Goal: Task Accomplishment & Management: Use online tool/utility

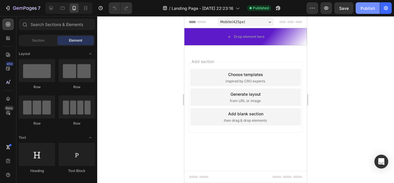
click at [369, 10] on div "Publish" at bounding box center [368, 8] width 14 height 6
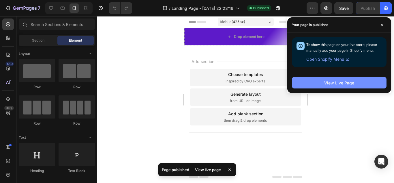
click at [332, 82] on div "View Live Page" at bounding box center [339, 83] width 30 height 6
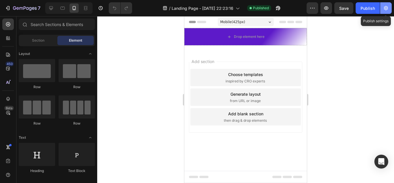
click at [387, 6] on icon "button" at bounding box center [386, 8] width 4 height 4
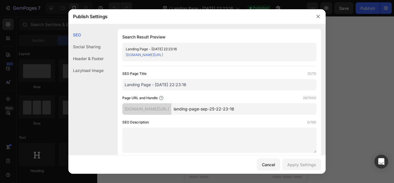
click at [233, 80] on input "Landing Page - [DATE] 22:23:16" at bounding box center [219, 85] width 194 height 12
drag, startPoint x: 224, startPoint y: 83, endPoint x: 116, endPoint y: 87, distance: 107.8
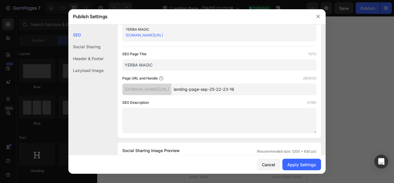
scroll to position [29, 0]
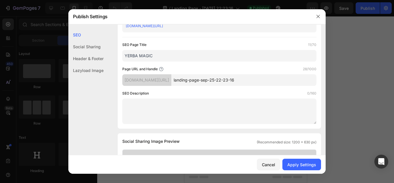
type input "YERBA MAGIC"
drag, startPoint x: 257, startPoint y: 81, endPoint x: 188, endPoint y: 81, distance: 68.4
click at [188, 81] on div "[DOMAIN_NAME][URL] landing-page-sep-25-22-23-16" at bounding box center [219, 80] width 194 height 12
type input "M"
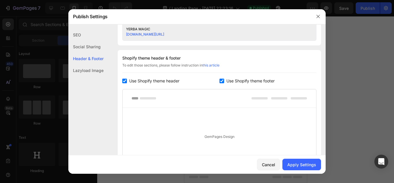
scroll to position [260, 0]
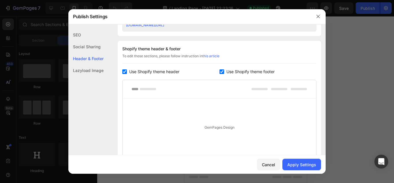
type input "YERBA-MAGIC"
click at [126, 72] on input "checkbox" at bounding box center [124, 71] width 5 height 5
checkbox input "false"
click at [220, 71] on input "checkbox" at bounding box center [222, 71] width 5 height 5
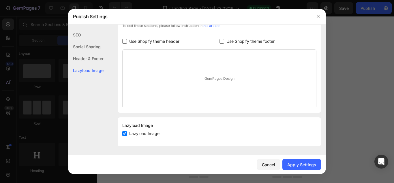
scroll to position [262, 0]
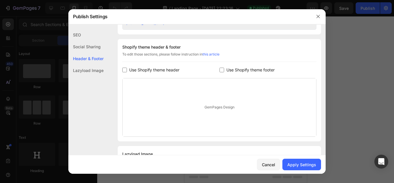
click at [221, 69] on input "checkbox" at bounding box center [222, 70] width 5 height 5
checkbox input "true"
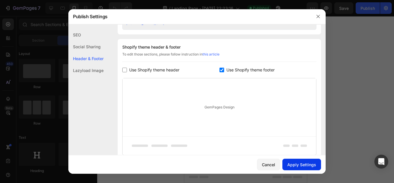
click at [304, 163] on div "Apply Settings" at bounding box center [302, 164] width 29 height 6
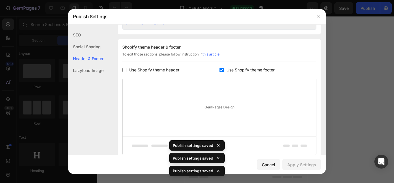
scroll to position [309, 0]
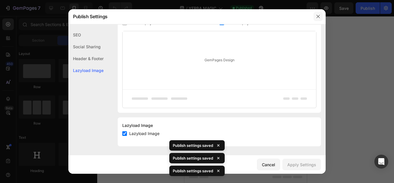
click at [318, 17] on icon "button" at bounding box center [318, 16] width 5 height 5
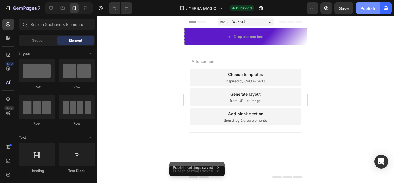
click at [365, 9] on div "Publish" at bounding box center [368, 8] width 14 height 6
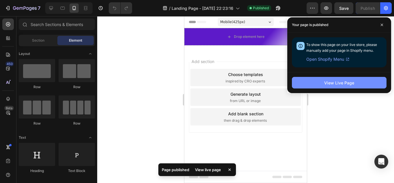
click at [330, 83] on div "View Live Page" at bounding box center [339, 83] width 30 height 6
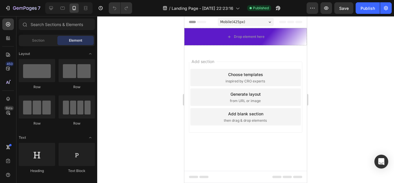
click at [270, 22] on icon at bounding box center [270, 21] width 3 height 1
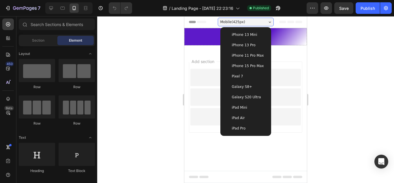
click at [252, 44] on span "iPhone 13 Pro" at bounding box center [244, 45] width 24 height 6
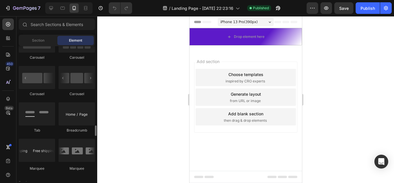
scroll to position [635, 0]
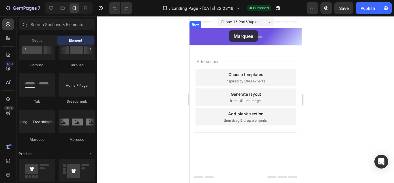
drag, startPoint x: 230, startPoint y: 141, endPoint x: 229, endPoint y: 30, distance: 111.1
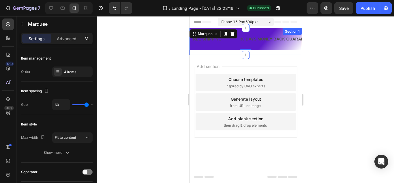
click at [234, 53] on div "FREE SHIPPING Text Block 30 DAYS MONEY BACK GUARANTEE Text Block LIMITED TIME 5…" at bounding box center [245, 41] width 113 height 27
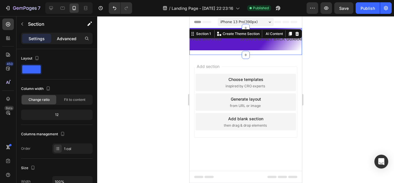
click at [71, 40] on p "Advanced" at bounding box center [67, 39] width 20 height 6
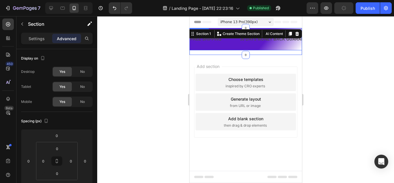
click at [233, 42] on div "FREE SHIPPING Text Block" at bounding box center [215, 39] width 50 height 13
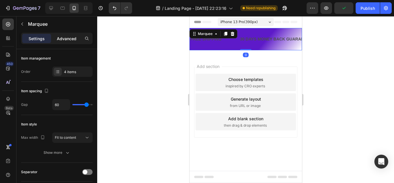
click at [67, 42] on div "Advanced" at bounding box center [66, 38] width 29 height 9
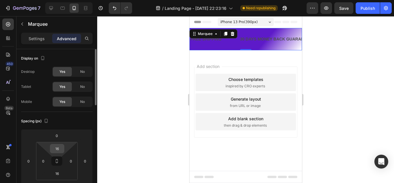
click at [61, 148] on input "16" at bounding box center [57, 148] width 12 height 9
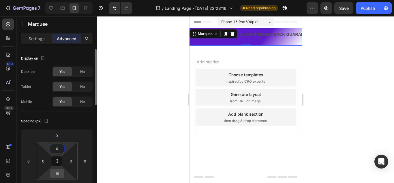
type input "0"
click at [58, 173] on input "16" at bounding box center [57, 173] width 12 height 9
type input "0"
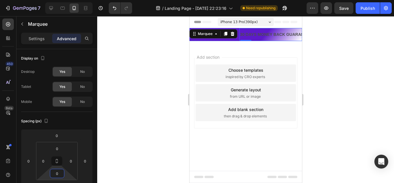
click at [262, 33] on div "30 DAYS MONEY BACK GUARANTEE" at bounding box center [275, 34] width 73 height 8
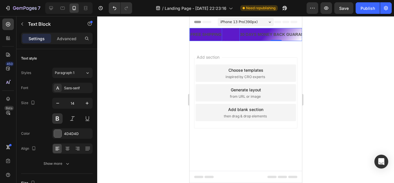
click at [211, 35] on div "FREE SHIPPING" at bounding box center [206, 34] width 32 height 8
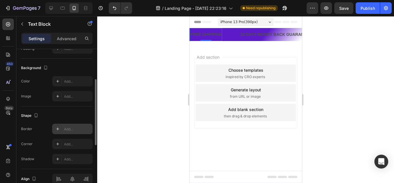
scroll to position [134, 0]
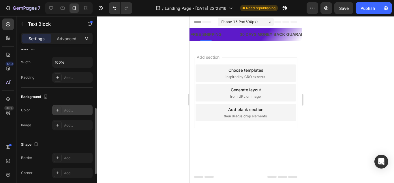
click at [59, 109] on icon at bounding box center [57, 110] width 5 height 5
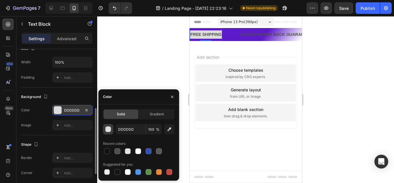
click at [107, 129] on div "button" at bounding box center [109, 129] width 6 height 6
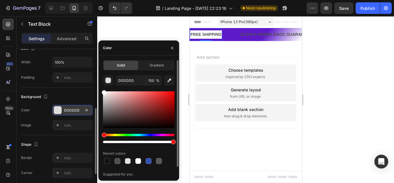
drag, startPoint x: 106, startPoint y: 96, endPoint x: 100, endPoint y: 89, distance: 8.9
click at [100, 89] on div "Solid Gradient DDDDDD 100 % Recent colors Suggested for you" at bounding box center [138, 123] width 81 height 126
type input "FFFFFF"
click at [58, 108] on div at bounding box center [58, 110] width 8 height 8
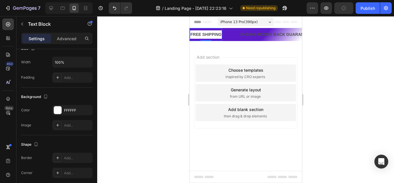
click at [234, 48] on div "Add section Choose templates inspired by CRO experts Generate layout from URL o…" at bounding box center [245, 101] width 113 height 110
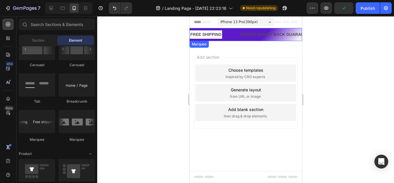
drag, startPoint x: 236, startPoint y: 35, endPoint x: 247, endPoint y: 36, distance: 10.4
click at [236, 35] on div "FREE SHIPPING Text Block" at bounding box center [215, 34] width 50 height 13
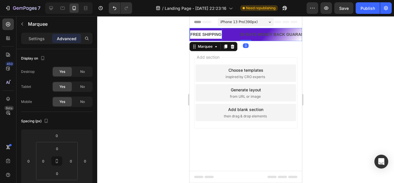
click at [212, 35] on div "FREE SHIPPING" at bounding box center [206, 34] width 32 height 8
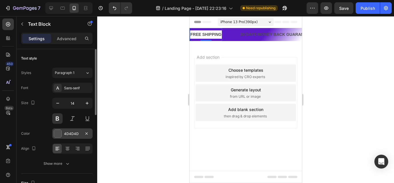
click at [60, 133] on div at bounding box center [58, 134] width 8 height 8
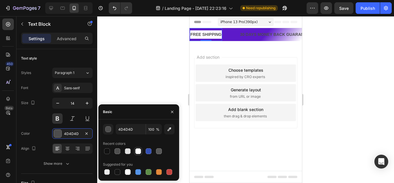
click at [137, 152] on div at bounding box center [138, 151] width 6 height 6
type input "FFFFFF"
click at [109, 129] on div "button" at bounding box center [109, 129] width 6 height 6
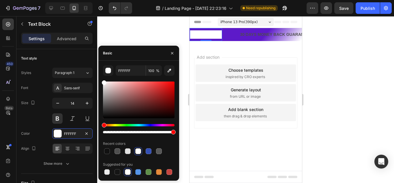
click at [215, 32] on div "FREE SHIPPING" at bounding box center [206, 34] width 32 height 8
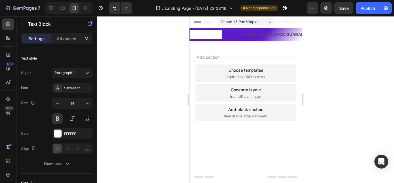
click at [217, 33] on p "FREE SHIPPING" at bounding box center [205, 34] width 31 height 7
click at [72, 40] on p "Advanced" at bounding box center [67, 39] width 20 height 6
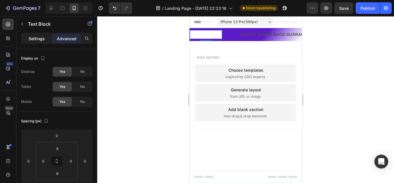
click at [42, 38] on p "Settings" at bounding box center [37, 39] width 16 height 6
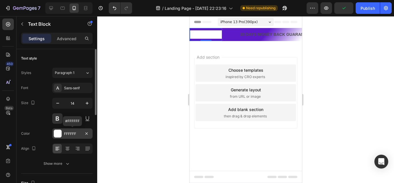
click at [58, 134] on div at bounding box center [58, 134] width 8 height 8
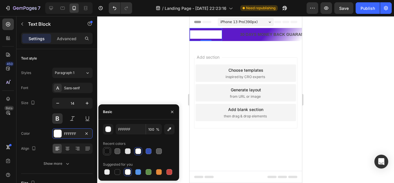
click at [108, 150] on div at bounding box center [107, 151] width 6 height 6
type input "121212"
click at [173, 111] on icon "button" at bounding box center [172, 111] width 5 height 5
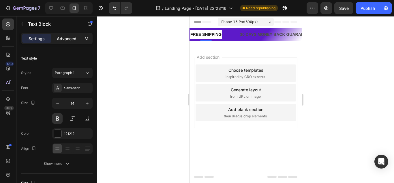
click at [67, 41] on p "Advanced" at bounding box center [67, 39] width 20 height 6
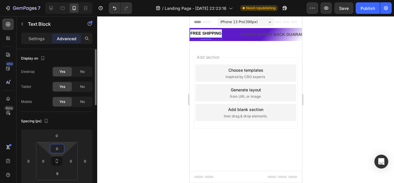
type input "0"
click at [58, 173] on input "8" at bounding box center [57, 173] width 12 height 9
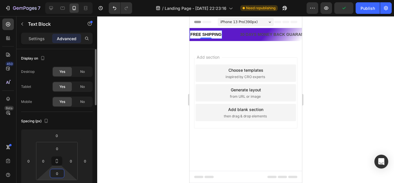
type input "0"
click at [157, 59] on div at bounding box center [245, 99] width 297 height 167
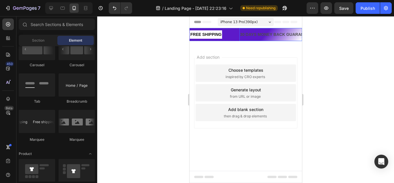
click at [245, 31] on div "30 DAYS MONEY BACK GUARANTEE" at bounding box center [275, 34] width 73 height 8
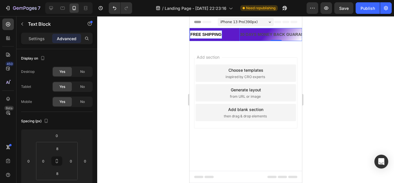
click at [217, 34] on p "FREE SHIPPING" at bounding box center [205, 34] width 31 height 7
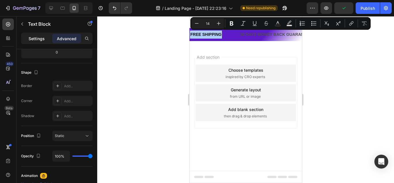
click at [43, 42] on div "Settings" at bounding box center [36, 38] width 29 height 9
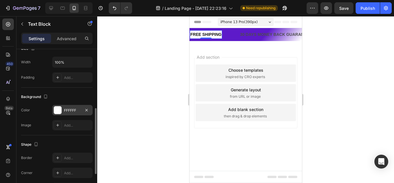
click at [59, 109] on div at bounding box center [58, 110] width 8 height 8
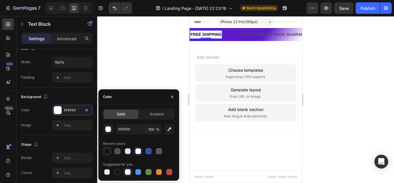
click at [107, 150] on div at bounding box center [107, 151] width 6 height 6
click at [107, 172] on div at bounding box center [107, 172] width 6 height 6
type input "000000"
type input "0"
click at [120, 71] on div at bounding box center [245, 99] width 297 height 167
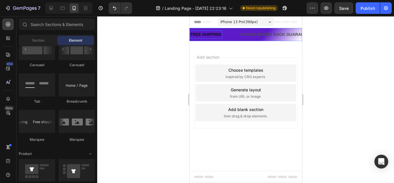
click at [212, 33] on p "FREE SHIPPING" at bounding box center [205, 34] width 31 height 7
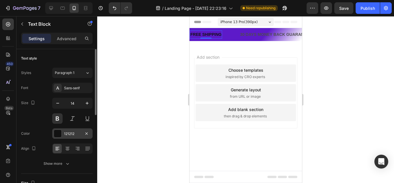
click at [57, 134] on div at bounding box center [58, 134] width 8 height 8
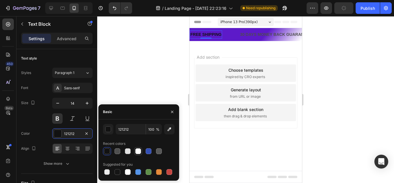
click at [138, 151] on div at bounding box center [138, 151] width 6 height 6
type input "FFFFFF"
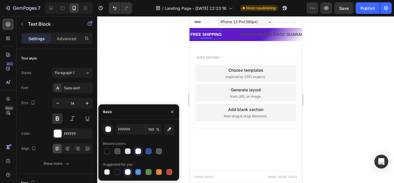
click at [150, 60] on div at bounding box center [245, 99] width 297 height 167
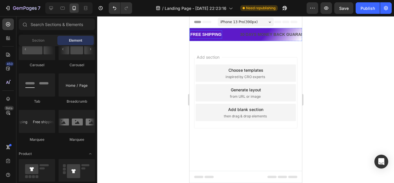
click at [206, 35] on p "FREE SHIPPING" at bounding box center [205, 34] width 31 height 7
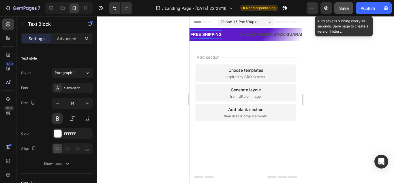
click at [344, 8] on span "Save" at bounding box center [344, 8] width 10 height 5
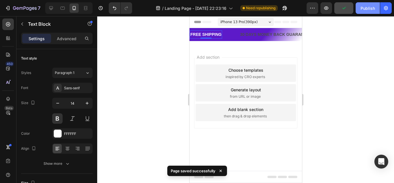
click at [366, 11] on div "Publish" at bounding box center [368, 8] width 14 height 6
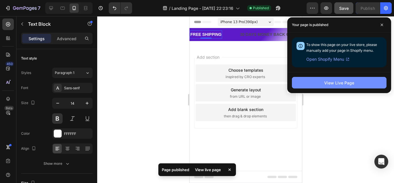
click at [332, 87] on button "View Live Page" at bounding box center [339, 83] width 95 height 12
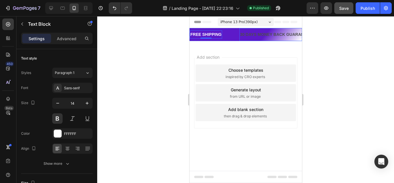
click at [252, 34] on div "30 DAYS MONEY BACK GUARANTEE" at bounding box center [275, 34] width 73 height 8
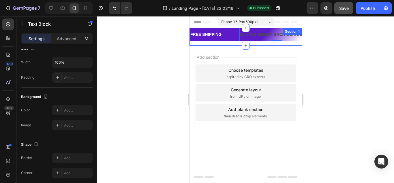
click at [223, 43] on div "FREE SHIPPING Text Block 30 DAYS MONEY BACK GUARANTEE Text Block 0 LIMITED TIME…" at bounding box center [245, 37] width 113 height 18
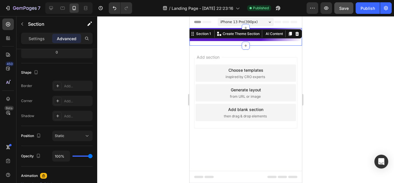
scroll to position [0, 0]
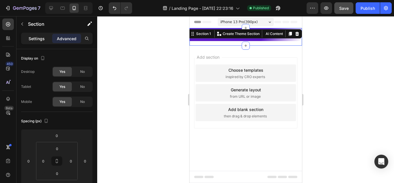
click at [40, 38] on p "Settings" at bounding box center [37, 39] width 16 height 6
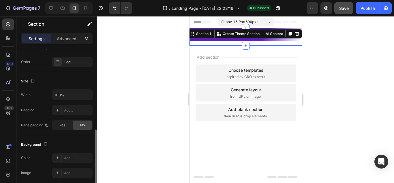
scroll to position [115, 0]
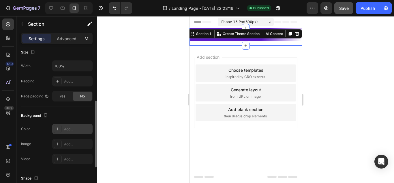
click at [59, 128] on icon at bounding box center [57, 128] width 5 height 5
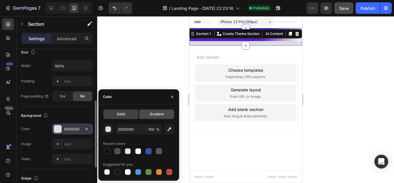
click at [156, 115] on span "Gradient" at bounding box center [157, 113] width 14 height 5
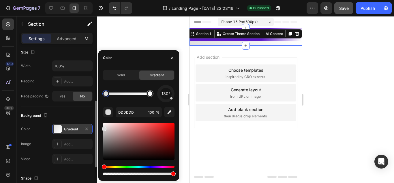
click at [156, 166] on div "Hue" at bounding box center [139, 166] width 72 height 2
click at [157, 166] on div "Hue" at bounding box center [139, 166] width 72 height 2
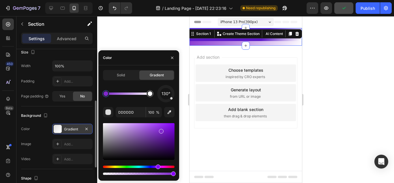
type input "8129CE"
drag, startPoint x: 104, startPoint y: 129, endPoint x: 161, endPoint y: 130, distance: 56.6
click at [156, 38] on div at bounding box center [245, 99] width 297 height 167
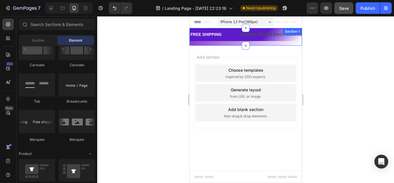
click at [255, 43] on div "FREE SHIPPING Text Block 30 DAYS MONEY BACK GUARANTEE Text Block LIMITED TIME 5…" at bounding box center [245, 37] width 113 height 18
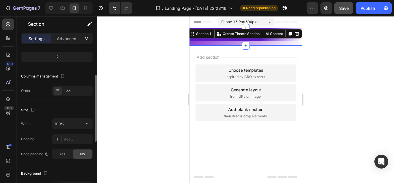
scroll to position [87, 0]
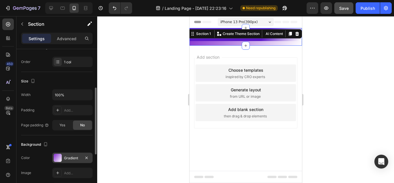
click at [59, 158] on div at bounding box center [58, 158] width 8 height 8
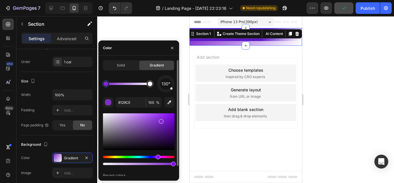
click at [105, 164] on div at bounding box center [139, 164] width 72 height 2
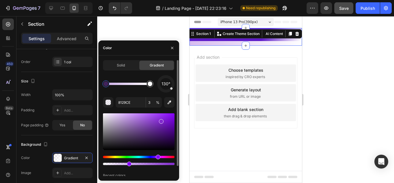
type input "35"
drag, startPoint x: 107, startPoint y: 165, endPoint x: 131, endPoint y: 165, distance: 23.4
click at [179, 26] on div at bounding box center [245, 99] width 297 height 167
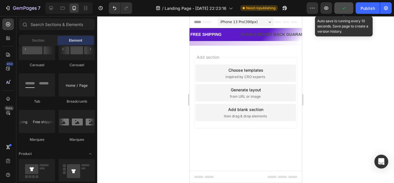
click at [345, 8] on icon "button" at bounding box center [344, 8] width 6 height 6
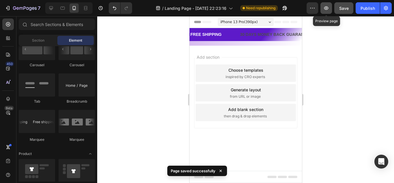
click at [328, 9] on icon "button" at bounding box center [326, 7] width 4 height 3
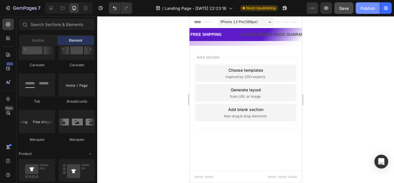
click at [364, 9] on div "Publish" at bounding box center [368, 8] width 14 height 6
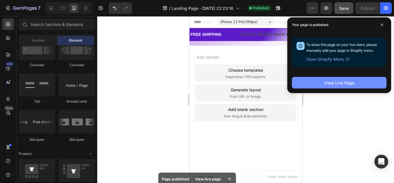
click at [338, 84] on div "View Live Page" at bounding box center [339, 83] width 30 height 6
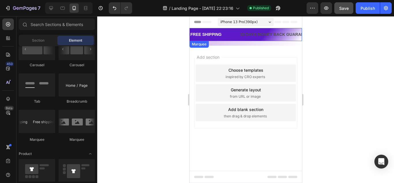
click at [235, 33] on div "FREE SHIPPING Text Block" at bounding box center [215, 34] width 50 height 8
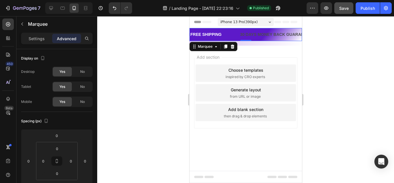
click at [229, 34] on div "FREE SHIPPING Text Block" at bounding box center [215, 34] width 50 height 8
click at [41, 40] on p "Settings" at bounding box center [37, 39] width 16 height 6
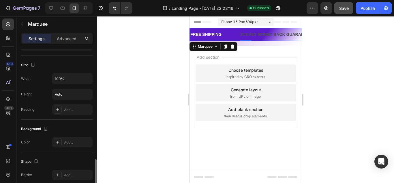
scroll to position [231, 0]
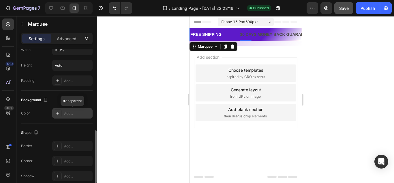
click at [58, 113] on icon at bounding box center [57, 113] width 3 height 3
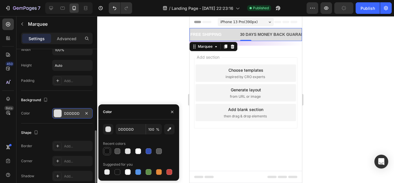
click at [108, 150] on div at bounding box center [107, 151] width 6 height 6
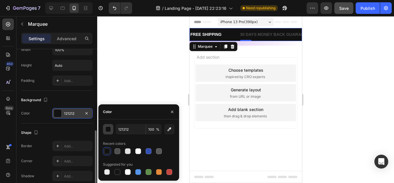
click at [108, 128] on div "button" at bounding box center [109, 129] width 6 height 6
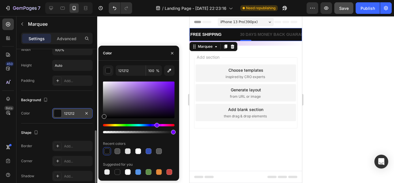
click at [156, 125] on div "Hue" at bounding box center [139, 125] width 72 height 2
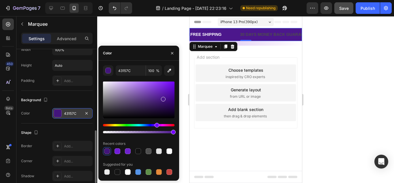
type input "4C178C"
drag, startPoint x: 104, startPoint y: 117, endPoint x: 163, endPoint y: 98, distance: 61.3
click at [163, 98] on div at bounding box center [163, 99] width 5 height 5
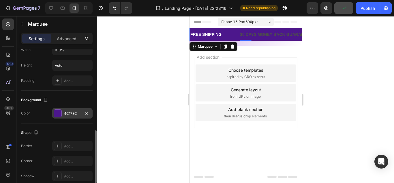
click at [154, 37] on div at bounding box center [245, 99] width 297 height 167
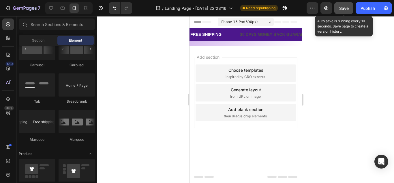
click at [344, 8] on span "Save" at bounding box center [344, 8] width 10 height 5
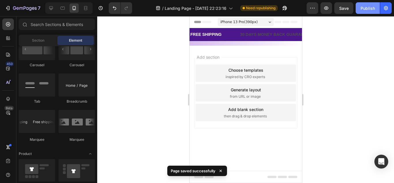
click at [367, 9] on div "Publish" at bounding box center [368, 8] width 14 height 6
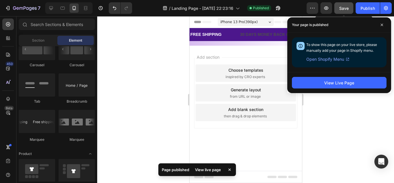
click at [344, 9] on span "Save" at bounding box center [344, 8] width 10 height 5
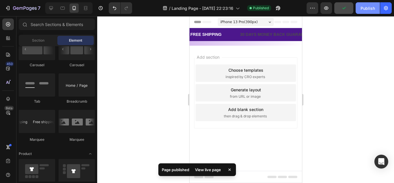
click at [369, 9] on div "Publish" at bounding box center [368, 8] width 14 height 6
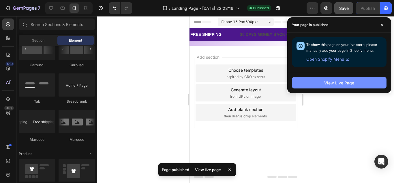
click at [324, 81] on button "View Live Page" at bounding box center [339, 83] width 95 height 12
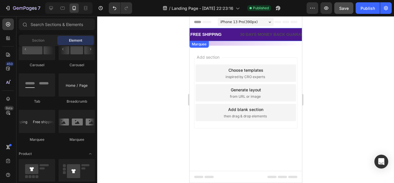
click at [235, 33] on div "FREE SHIPPING Text Block" at bounding box center [215, 34] width 50 height 8
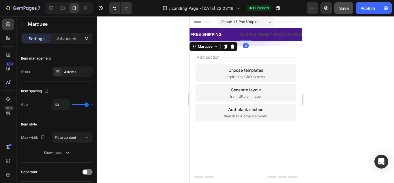
click at [228, 36] on div "FREE SHIPPING Text Block" at bounding box center [215, 34] width 50 height 8
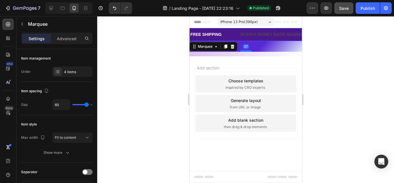
drag, startPoint x: 246, startPoint y: 40, endPoint x: 251, endPoint y: 50, distance: 11.9
click at [251, 50] on div at bounding box center [246, 51] width 12 height 2
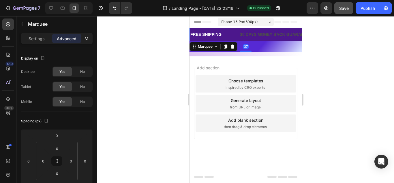
click at [258, 46] on div "37" at bounding box center [245, 46] width 113 height 11
click at [233, 47] on icon at bounding box center [233, 46] width 4 height 4
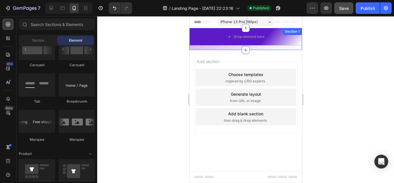
click at [247, 49] on icon at bounding box center [245, 50] width 5 height 5
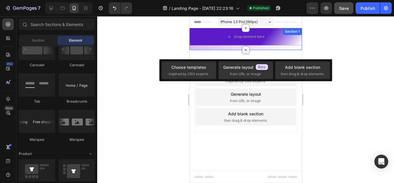
click at [247, 48] on icon at bounding box center [245, 50] width 7 height 7
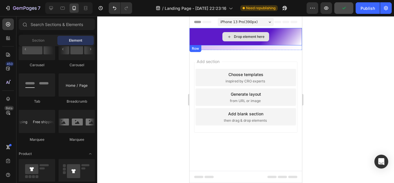
click at [215, 36] on div "Drop element here" at bounding box center [245, 36] width 113 height 17
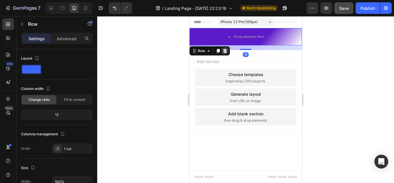
click at [223, 50] on icon at bounding box center [225, 51] width 4 height 4
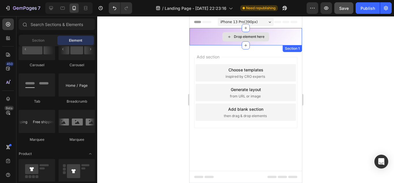
click at [214, 36] on div "Drop element here" at bounding box center [245, 36] width 113 height 17
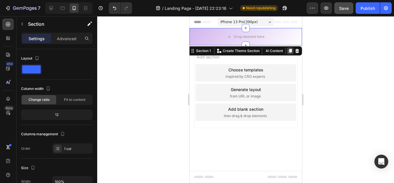
click at [290, 51] on icon at bounding box center [290, 51] width 3 height 4
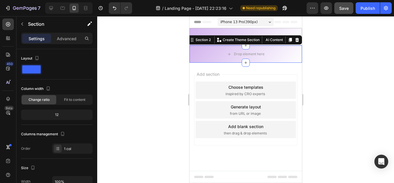
scroll to position [187, 0]
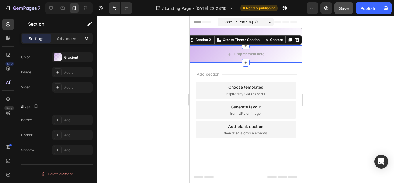
click at [297, 40] on icon at bounding box center [297, 40] width 4 height 4
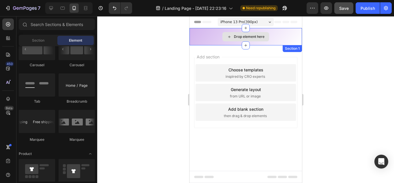
click at [284, 34] on div "Drop element here" at bounding box center [245, 36] width 113 height 17
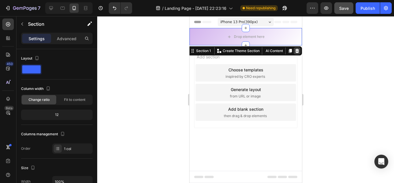
click at [298, 50] on icon at bounding box center [297, 51] width 4 height 4
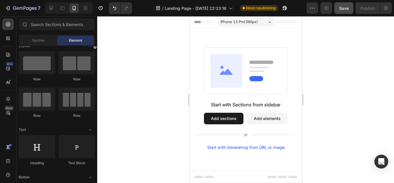
scroll to position [0, 0]
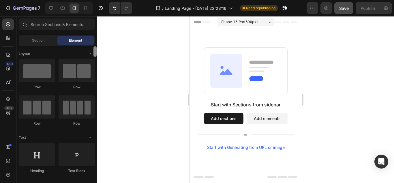
drag, startPoint x: 96, startPoint y: 103, endPoint x: 95, endPoint y: 51, distance: 52.8
click at [95, 51] on div at bounding box center [95, 51] width 3 height 10
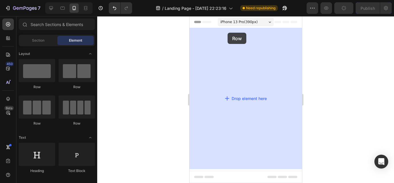
drag, startPoint x: 333, startPoint y: 69, endPoint x: 201, endPoint y: 40, distance: 134.6
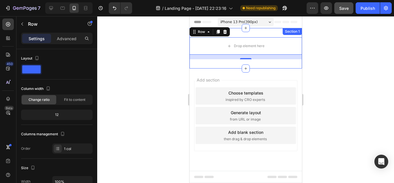
click at [256, 33] on div "Drop element here Row 16 Section 1" at bounding box center [245, 48] width 113 height 40
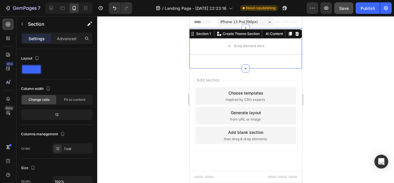
click at [234, 60] on div "Drop element here Row Section 1 You can create reusable sections Create Theme S…" at bounding box center [245, 48] width 113 height 40
click at [296, 33] on icon at bounding box center [297, 34] width 4 height 4
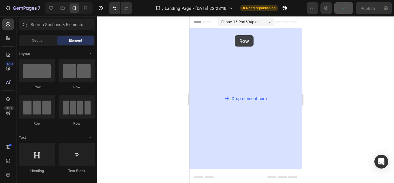
drag, startPoint x: 231, startPoint y: 88, endPoint x: 235, endPoint y: 35, distance: 53.3
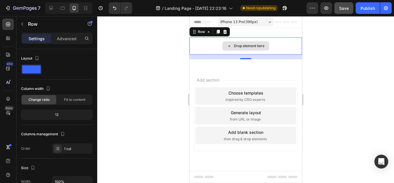
click at [210, 46] on div "Drop element here" at bounding box center [245, 45] width 113 height 17
click at [34, 68] on span at bounding box center [31, 69] width 18 height 8
click at [37, 57] on icon "button" at bounding box center [37, 58] width 6 height 6
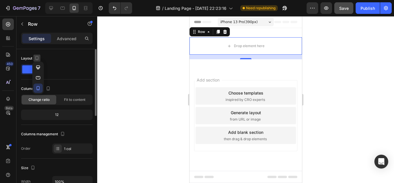
click at [37, 57] on icon "button" at bounding box center [37, 58] width 6 height 6
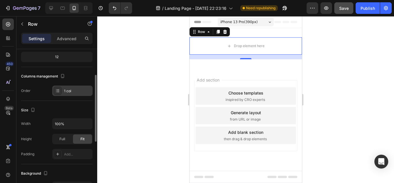
scroll to position [87, 0]
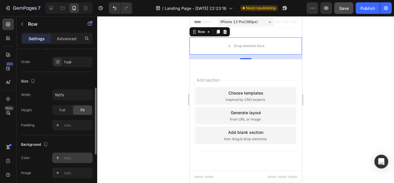
click at [57, 157] on icon at bounding box center [57, 157] width 5 height 5
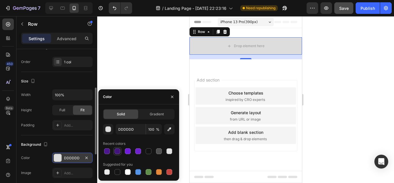
click at [117, 152] on div at bounding box center [118, 151] width 6 height 6
type input "43157C"
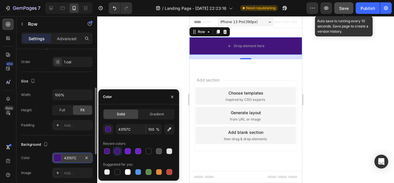
click at [348, 9] on span "Save" at bounding box center [344, 8] width 10 height 5
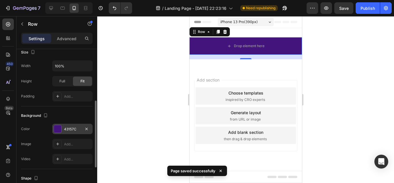
scroll to position [58, 0]
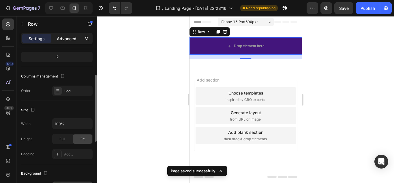
click at [64, 38] on p "Advanced" at bounding box center [67, 39] width 20 height 6
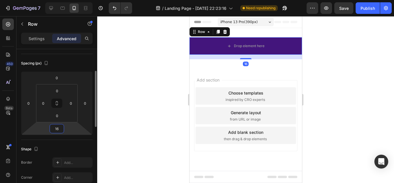
click at [50, 128] on div "16" at bounding box center [57, 128] width 14 height 9
type input "0"
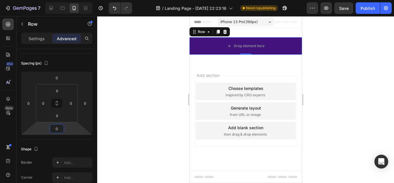
click at [172, 59] on div at bounding box center [245, 99] width 297 height 167
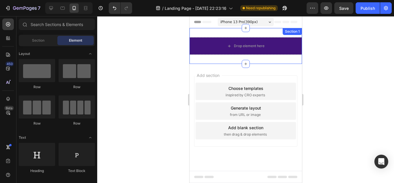
click at [219, 32] on div "Drop element here Row Section 1" at bounding box center [245, 46] width 113 height 36
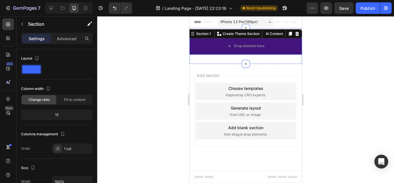
drag, startPoint x: 66, startPoint y: 36, endPoint x: 67, endPoint y: 44, distance: 8.2
click at [66, 36] on p "Advanced" at bounding box center [67, 39] width 20 height 6
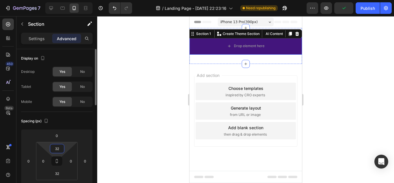
drag, startPoint x: 60, startPoint y: 148, endPoint x: 49, endPoint y: 148, distance: 11.0
click at [49, 148] on div "32 0 32 0" at bounding box center [57, 161] width 42 height 38
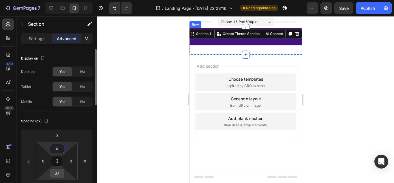
type input "0"
drag, startPoint x: 60, startPoint y: 173, endPoint x: 54, endPoint y: 174, distance: 6.5
click at [54, 174] on input "32" at bounding box center [57, 173] width 12 height 9
click at [56, 174] on input "32" at bounding box center [57, 173] width 12 height 9
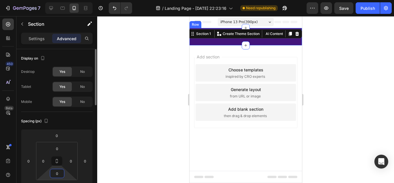
type input "0"
click at [269, 49] on div "Add section Choose templates inspired by CRO experts Generate layout from URL o…" at bounding box center [245, 100] width 113 height 110
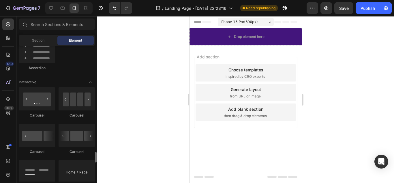
scroll to position [606, 0]
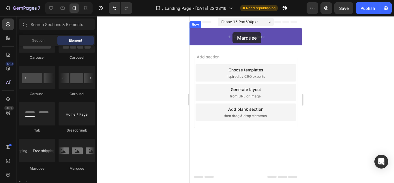
drag, startPoint x: 226, startPoint y: 173, endPoint x: 232, endPoint y: 32, distance: 140.7
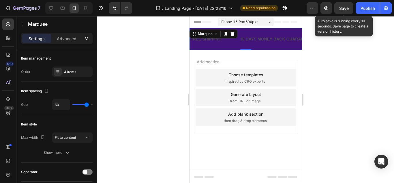
click at [347, 7] on span "Save" at bounding box center [344, 8] width 10 height 5
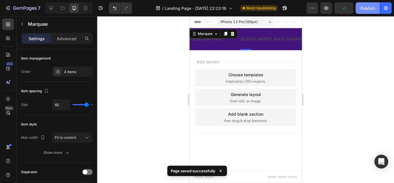
click at [363, 11] on div "Publish" at bounding box center [368, 8] width 14 height 6
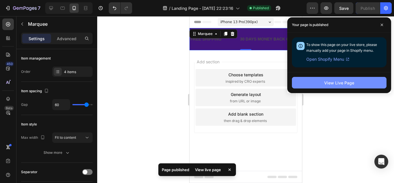
click at [335, 83] on div "View Live Page" at bounding box center [339, 83] width 30 height 6
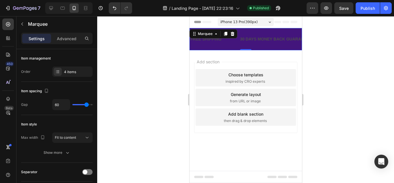
click at [262, 40] on div "30 DAYS MONEY BACK GUARANTEE" at bounding box center [275, 39] width 73 height 8
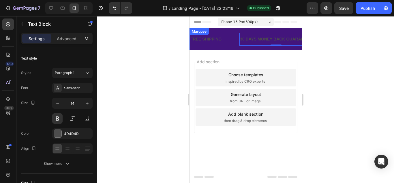
click at [231, 36] on div "FREE SHIPPING Text Block" at bounding box center [215, 39] width 50 height 13
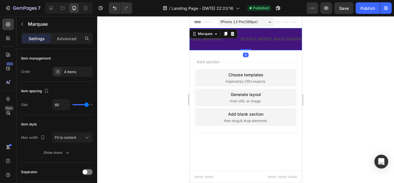
click at [226, 43] on div "FREE SHIPPING Text Block" at bounding box center [215, 39] width 50 height 13
click at [214, 42] on div "FREE SHIPPING" at bounding box center [206, 39] width 32 height 8
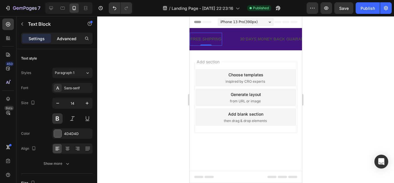
click at [73, 40] on p "Advanced" at bounding box center [67, 39] width 20 height 6
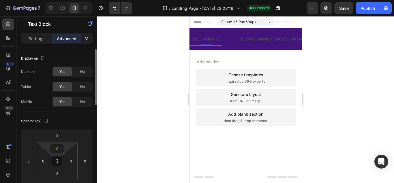
drag, startPoint x: 50, startPoint y: 149, endPoint x: 59, endPoint y: 149, distance: 8.4
click at [59, 149] on input "8" at bounding box center [57, 148] width 12 height 9
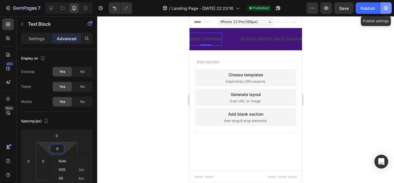
click at [388, 9] on icon "button" at bounding box center [386, 8] width 4 height 4
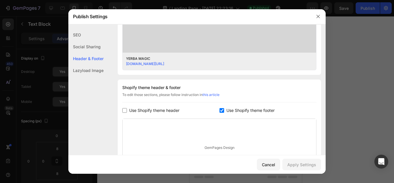
scroll to position [231, 0]
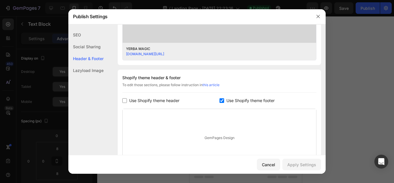
click at [152, 97] on span "Use Shopify theme header" at bounding box center [154, 100] width 50 height 7
checkbox input "true"
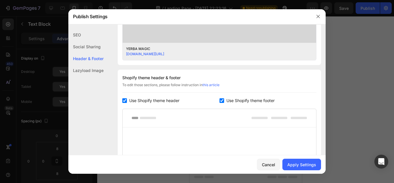
scroll to position [260, 0]
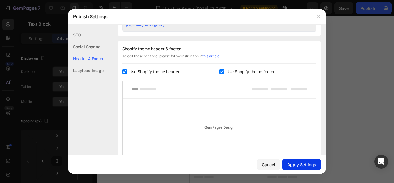
click at [300, 163] on div "Apply Settings" at bounding box center [302, 164] width 29 height 6
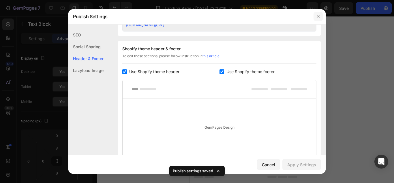
click at [320, 16] on icon "button" at bounding box center [318, 16] width 5 height 5
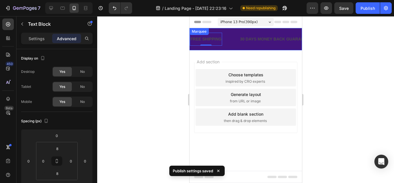
click at [232, 39] on div "FREE SHIPPING Text Block 0" at bounding box center [215, 39] width 50 height 13
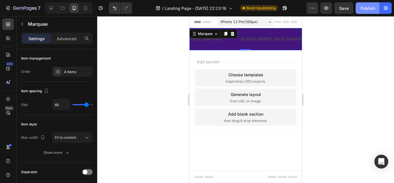
click at [364, 8] on div "Publish" at bounding box center [368, 8] width 14 height 6
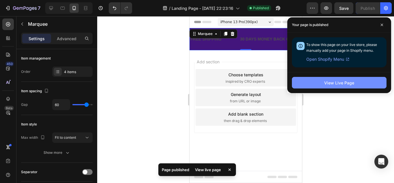
click at [337, 79] on button "View Live Page" at bounding box center [339, 83] width 95 height 12
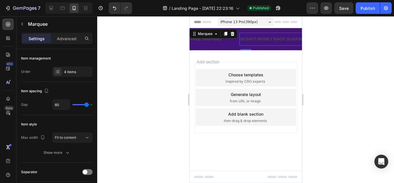
click at [255, 41] on div "30 DAYS MONEY BACK GUARANTEE" at bounding box center [275, 39] width 73 height 8
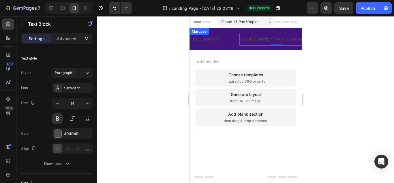
click at [230, 41] on div "FREE SHIPPING Text Block" at bounding box center [215, 39] width 50 height 13
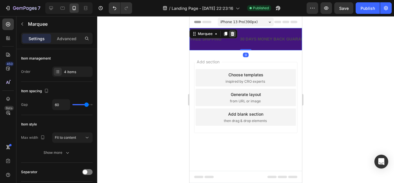
click at [233, 33] on icon at bounding box center [233, 34] width 4 height 4
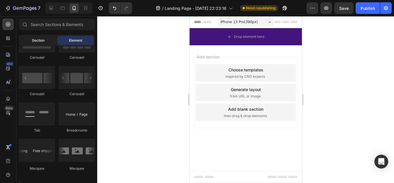
click at [37, 40] on span "Section" at bounding box center [38, 40] width 12 height 5
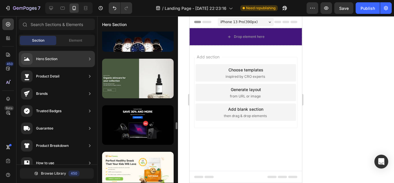
scroll to position [1955, 0]
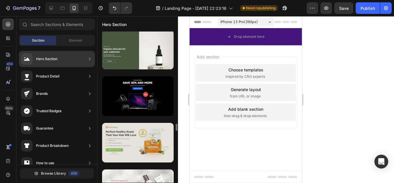
click at [142, 138] on div at bounding box center [138, 143] width 72 height 40
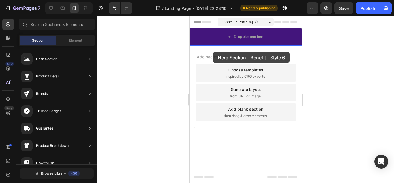
drag, startPoint x: 327, startPoint y: 163, endPoint x: 213, endPoint y: 52, distance: 159.2
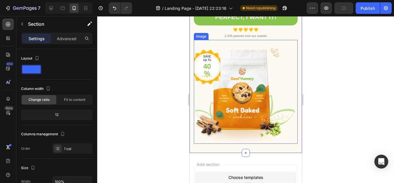
scroll to position [144, 0]
click at [234, 99] on img at bounding box center [246, 92] width 104 height 104
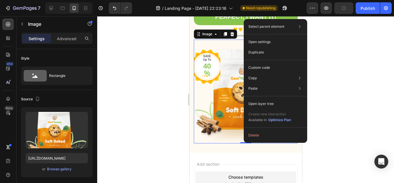
click at [228, 98] on img at bounding box center [246, 92] width 104 height 104
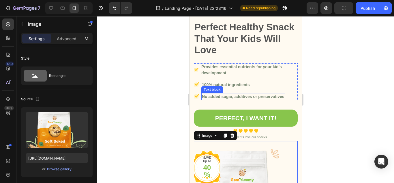
scroll to position [0, 0]
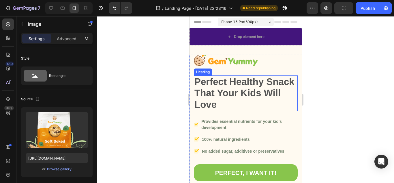
click at [232, 103] on p "Perfect Healthy Snack That Your Kids Will Love" at bounding box center [245, 93] width 103 height 34
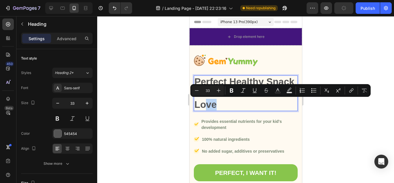
drag, startPoint x: 214, startPoint y: 105, endPoint x: 237, endPoint y: 102, distance: 23.0
click at [237, 102] on p "Perfect Healthy Snack That Your Kids Will Love" at bounding box center [245, 93] width 103 height 34
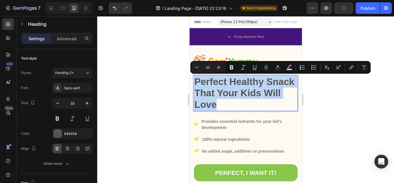
drag, startPoint x: 237, startPoint y: 104, endPoint x: 195, endPoint y: 79, distance: 48.7
click at [195, 79] on p "Perfect Healthy Snack That Your Kids Will Love" at bounding box center [245, 93] width 103 height 34
copy p "Perfect Healthy Snack That Your Kids Will Love"
click at [284, 53] on div "Image Perfect Healthy Snack That Your Kids Will Love Heading 24 Image Provides …" at bounding box center [245, 176] width 113 height 263
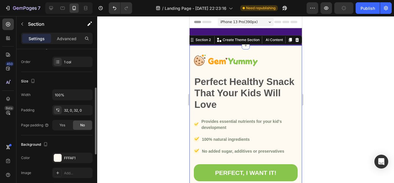
scroll to position [115, 0]
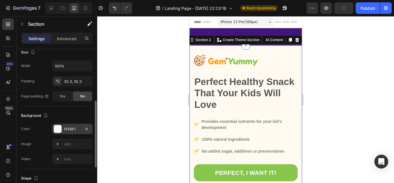
click at [58, 128] on div at bounding box center [58, 129] width 8 height 8
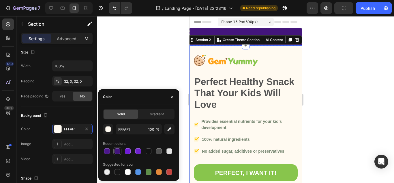
click at [117, 151] on div at bounding box center [118, 151] width 6 height 6
type input "43157C"
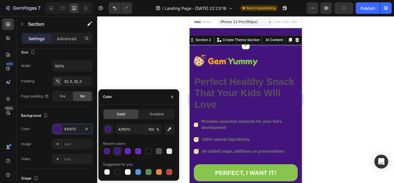
click at [137, 68] on div at bounding box center [245, 99] width 297 height 167
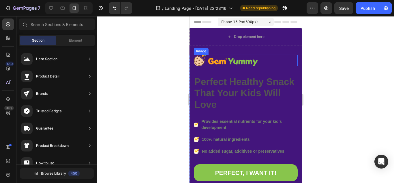
click at [235, 63] on img at bounding box center [226, 61] width 64 height 12
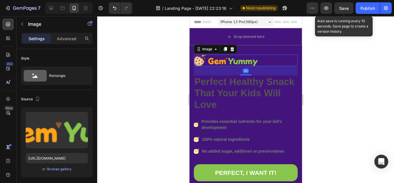
click at [347, 11] on div "Save" at bounding box center [344, 8] width 10 height 6
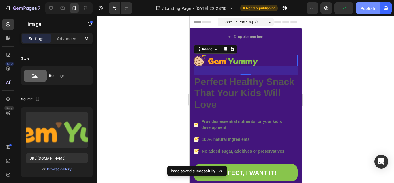
click at [367, 10] on div "Publish" at bounding box center [368, 8] width 14 height 6
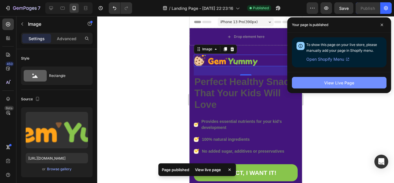
click at [347, 85] on button "View Live Page" at bounding box center [339, 83] width 95 height 12
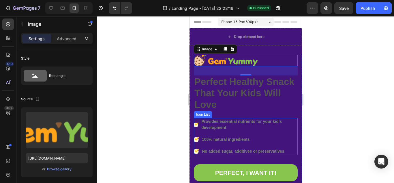
click at [282, 131] on ul "Image Provides essential nutrients for your kid's development Text block Image …" at bounding box center [246, 136] width 104 height 37
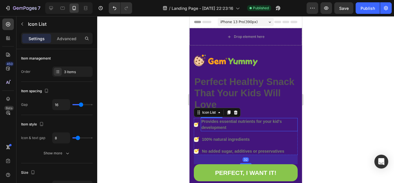
click at [280, 109] on p "Perfect Healthy Snack That Your Kids Will Love" at bounding box center [245, 93] width 103 height 34
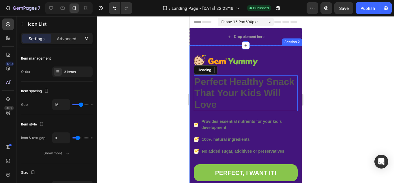
click at [282, 53] on div "Image Perfect Healthy Snack That Your Kids Will Love Heading Image Provides ess…" at bounding box center [245, 176] width 113 height 263
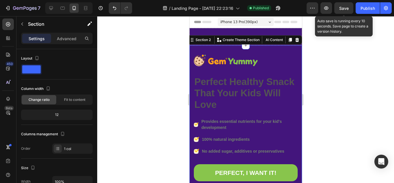
click at [343, 9] on span "Save" at bounding box center [344, 8] width 10 height 5
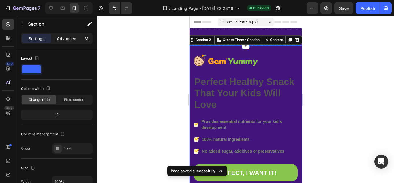
click at [68, 39] on p "Advanced" at bounding box center [67, 39] width 20 height 6
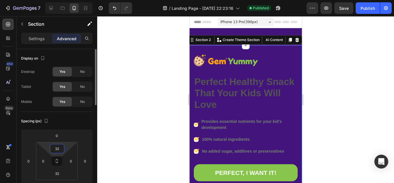
click at [50, 148] on div "32" at bounding box center [57, 148] width 14 height 9
click at [59, 149] on input "32" at bounding box center [57, 148] width 12 height 9
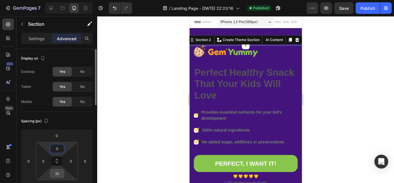
type input "0"
click at [58, 173] on input "32" at bounding box center [57, 173] width 12 height 9
type input "0"
click at [39, 40] on p "Settings" at bounding box center [37, 39] width 16 height 6
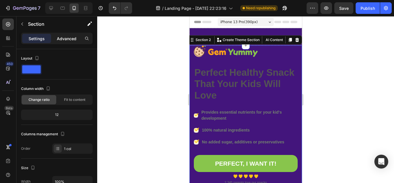
click at [64, 40] on p "Advanced" at bounding box center [67, 39] width 20 height 6
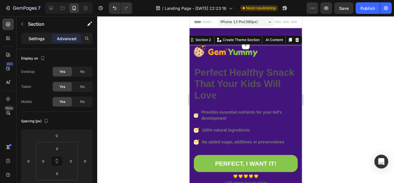
click at [43, 40] on p "Settings" at bounding box center [37, 39] width 16 height 6
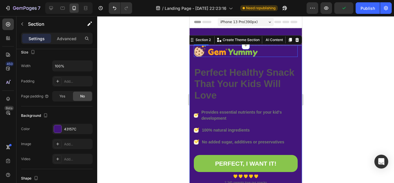
click at [245, 54] on img at bounding box center [226, 51] width 64 height 12
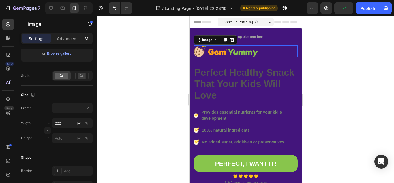
scroll to position [0, 0]
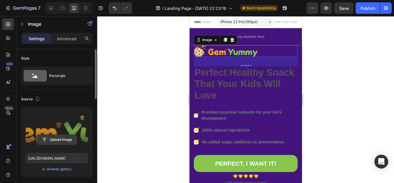
click at [58, 139] on input "file" at bounding box center [57, 140] width 40 height 10
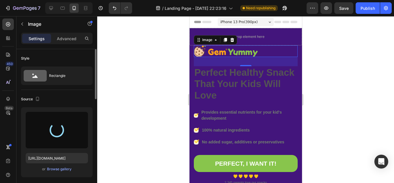
type input "[URL][DOMAIN_NAME]"
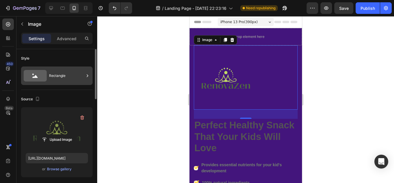
click at [58, 76] on div "Rectangle" at bounding box center [66, 75] width 35 height 13
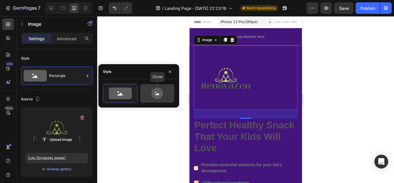
click at [158, 92] on icon at bounding box center [158, 93] width 12 height 12
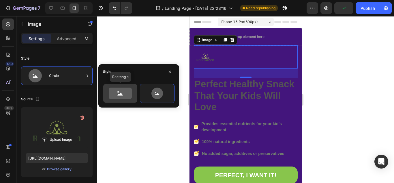
click at [126, 95] on icon at bounding box center [120, 93] width 23 height 12
type input "100"
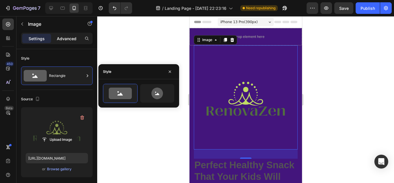
click at [71, 38] on p "Advanced" at bounding box center [67, 39] width 20 height 6
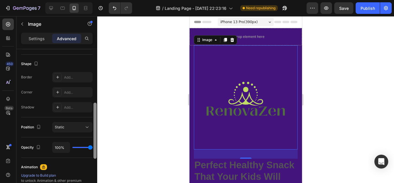
scroll to position [144, 0]
drag, startPoint x: 94, startPoint y: 63, endPoint x: 95, endPoint y: 117, distance: 54.0
click at [95, 117] on div at bounding box center [95, 130] width 3 height 56
type input "83%"
type input "83"
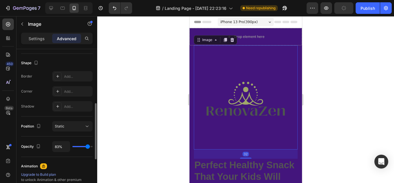
type input "74%"
type input "74"
type input "67%"
type input "67"
type input "65%"
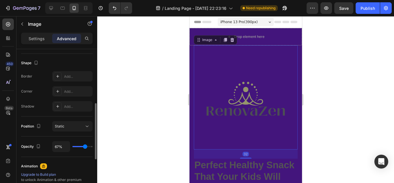
type input "65"
type input "67%"
type input "67"
type input "70%"
type input "70"
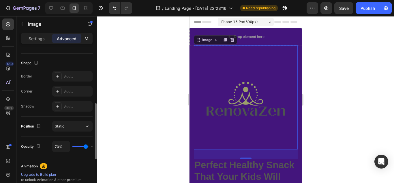
type input "72%"
type input "72"
type input "74%"
type input "74"
type input "78%"
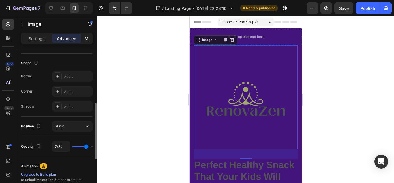
type input "78"
type input "80%"
type input "80"
type input "81%"
type input "81"
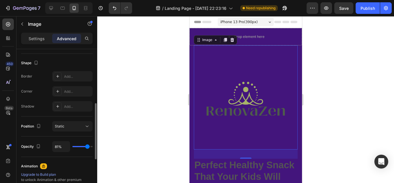
type input "83%"
type input "83"
type input "85%"
type input "85"
type input "87%"
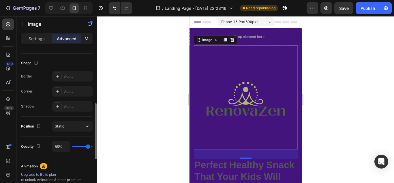
type input "87"
type input "89%"
type input "89"
type input "91%"
type input "91"
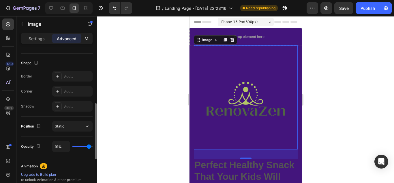
type input "93%"
type input "93"
type input "94%"
type input "94"
type input "96%"
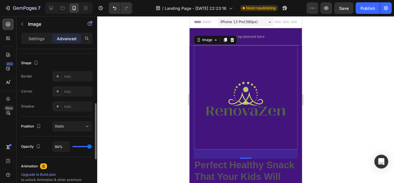
type input "96"
type input "98%"
type input "98"
type input "100%"
type input "100"
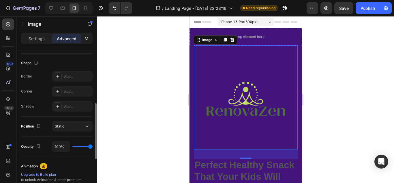
type input "98%"
type input "98"
type input "85%"
type input "85"
type input "72%"
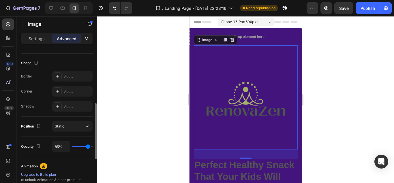
type input "72"
type input "67%"
type input "67"
type input "65%"
type input "65"
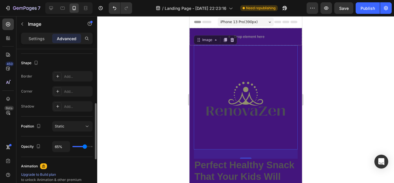
type input "63%"
type input "63"
type input "65%"
type input "65"
type input "72%"
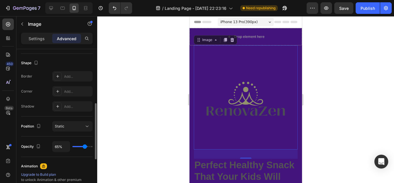
type input "72"
type input "74%"
type input "74"
type input "76%"
type input "76"
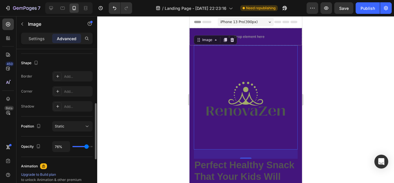
type input "78%"
type input "78"
type input "80%"
type input "80"
type input "81%"
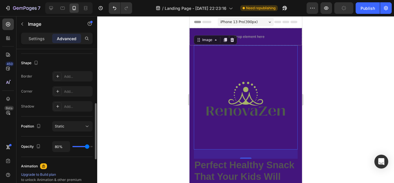
type input "81"
type input "83%"
type input "83"
type input "85%"
drag, startPoint x: 91, startPoint y: 146, endPoint x: 88, endPoint y: 149, distance: 3.9
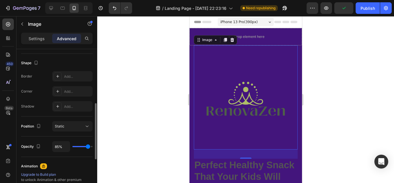
type input "85"
click at [88, 147] on input "range" at bounding box center [82, 146] width 20 height 1
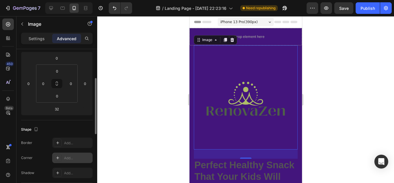
scroll to position [48, 0]
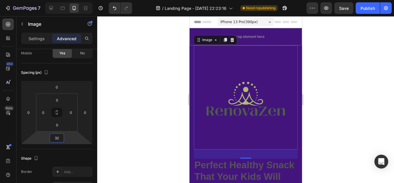
click at [62, 137] on input "32" at bounding box center [57, 137] width 12 height 9
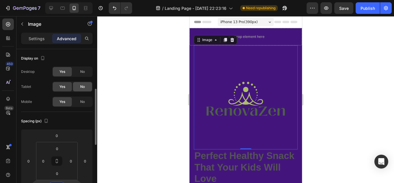
scroll to position [29, 0]
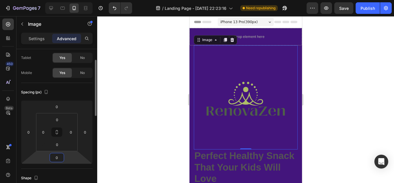
type input "0"
click at [244, 77] on img at bounding box center [246, 97] width 104 height 104
click at [201, 42] on div "Image" at bounding box center [207, 39] width 12 height 5
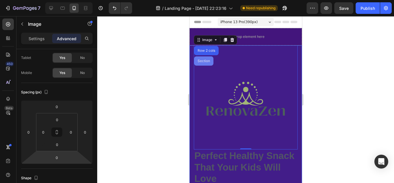
click at [207, 62] on div "Section" at bounding box center [203, 60] width 15 height 3
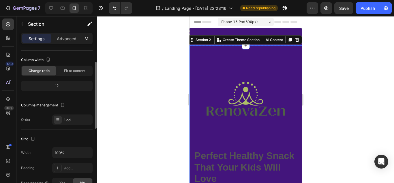
scroll to position [58, 0]
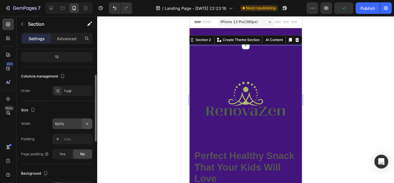
click at [89, 124] on icon "button" at bounding box center [87, 124] width 6 height 6
click at [66, 123] on input "100%" at bounding box center [73, 123] width 40 height 10
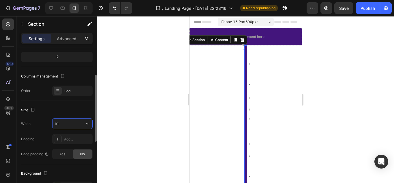
type input "1"
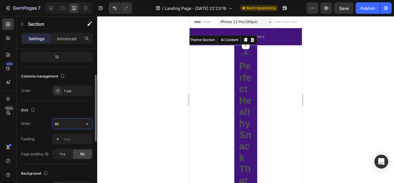
type input "8"
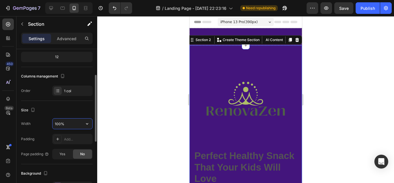
click at [60, 124] on input "100%" at bounding box center [73, 123] width 40 height 10
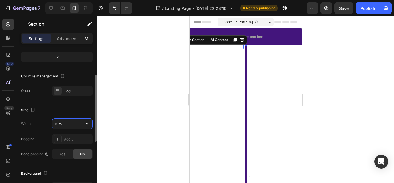
type input "100%"
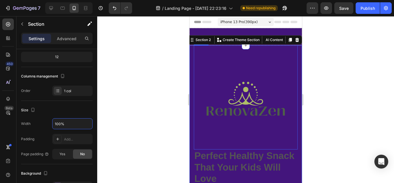
click at [214, 63] on img at bounding box center [246, 97] width 104 height 104
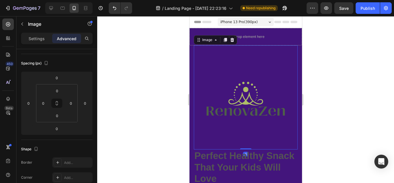
scroll to position [0, 0]
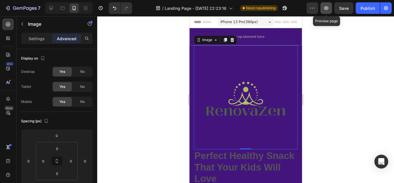
click at [329, 9] on icon "button" at bounding box center [327, 8] width 6 height 6
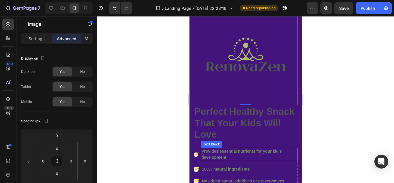
scroll to position [15, 0]
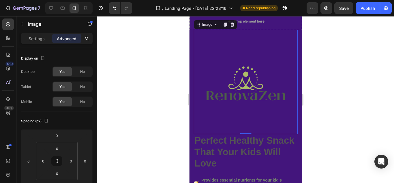
click at [233, 24] on icon at bounding box center [232, 25] width 4 height 4
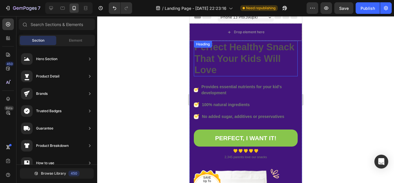
scroll to position [0, 0]
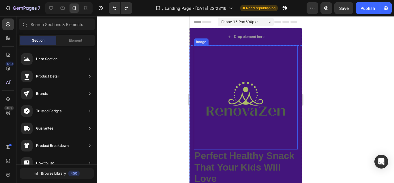
click at [244, 61] on img at bounding box center [246, 97] width 104 height 104
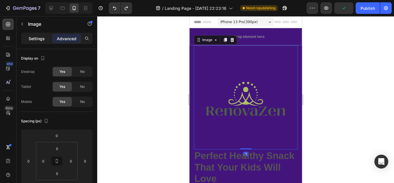
click at [37, 42] on div "Settings" at bounding box center [36, 38] width 29 height 9
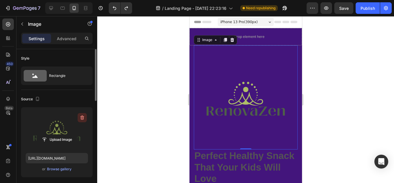
click at [82, 117] on icon "button" at bounding box center [82, 118] width 1 height 2
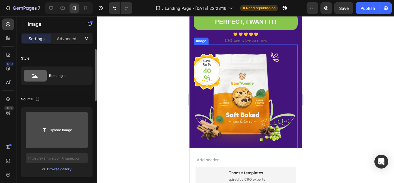
scroll to position [231, 0]
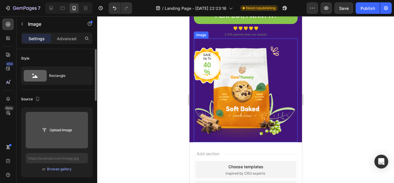
click at [238, 79] on img at bounding box center [246, 90] width 104 height 104
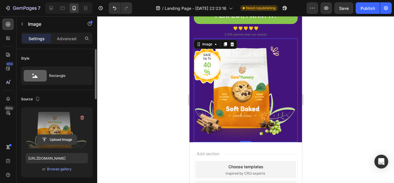
click at [56, 141] on input "file" at bounding box center [57, 140] width 40 height 10
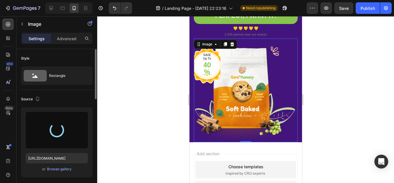
type input "[URL][DOMAIN_NAME]"
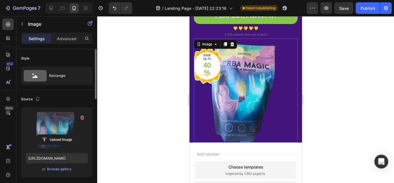
click at [256, 66] on img at bounding box center [246, 90] width 104 height 104
click at [216, 42] on icon at bounding box center [215, 44] width 5 height 5
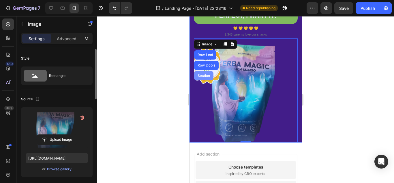
click at [204, 74] on div "Section" at bounding box center [203, 75] width 15 height 3
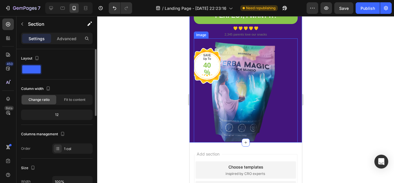
click at [241, 72] on img at bounding box center [246, 90] width 104 height 104
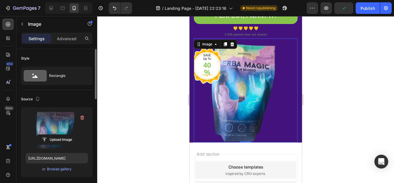
drag, startPoint x: 54, startPoint y: 124, endPoint x: 55, endPoint y: 120, distance: 3.5
click at [55, 120] on label at bounding box center [57, 130] width 62 height 36
click at [55, 135] on input "file" at bounding box center [57, 140] width 40 height 10
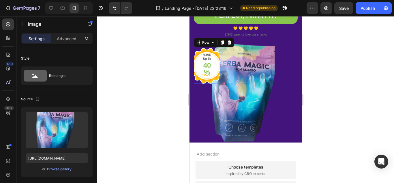
drag, startPoint x: 216, startPoint y: 58, endPoint x: 200, endPoint y: 62, distance: 15.8
click at [221, 62] on div "SAVE Up To Text block 40% Text block Row 0 Image" at bounding box center [246, 90] width 104 height 104
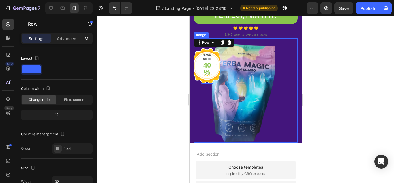
click at [239, 66] on img at bounding box center [246, 90] width 104 height 104
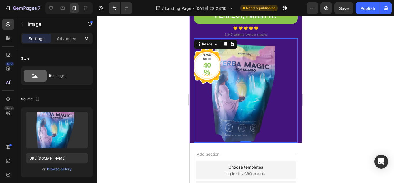
click at [245, 62] on img at bounding box center [246, 90] width 104 height 104
click at [204, 42] on div "Image" at bounding box center [207, 44] width 12 height 5
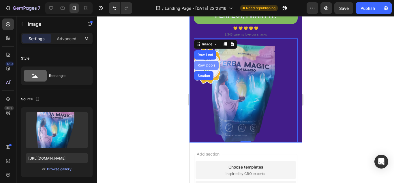
click at [206, 64] on div "Row 2 cols" at bounding box center [206, 65] width 20 height 3
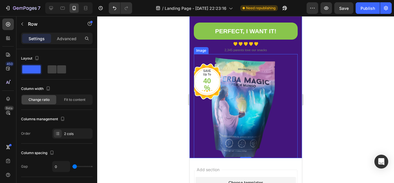
scroll to position [202, 0]
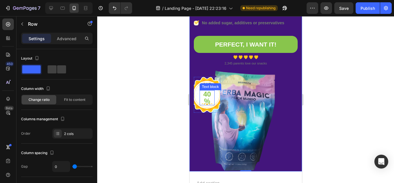
click at [207, 91] on p "40%" at bounding box center [207, 98] width 14 height 14
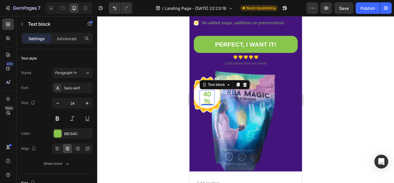
click at [206, 91] on p "40%" at bounding box center [207, 98] width 14 height 14
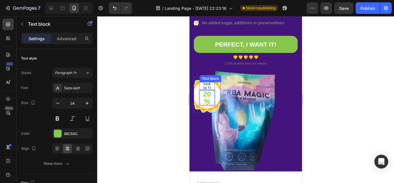
click at [209, 83] on p "SAVE" at bounding box center [207, 84] width 14 height 3
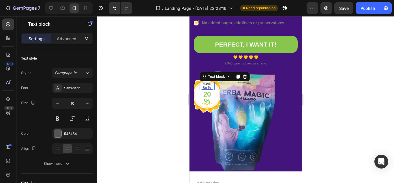
click at [207, 86] on p "Up To" at bounding box center [207, 87] width 14 height 3
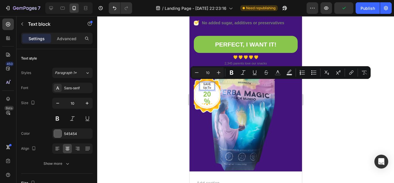
click at [209, 86] on p "Up To" at bounding box center [207, 87] width 14 height 3
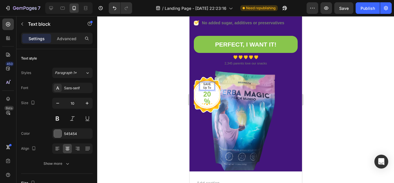
click at [206, 86] on p "Up To" at bounding box center [207, 87] width 14 height 3
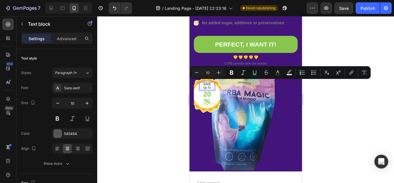
click at [211, 86] on p "Up To" at bounding box center [207, 87] width 14 height 3
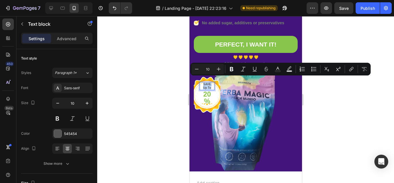
drag, startPoint x: 210, startPoint y: 82, endPoint x: 202, endPoint y: 79, distance: 8.5
click at [202, 82] on div "SAVE Up To" at bounding box center [206, 86] width 15 height 8
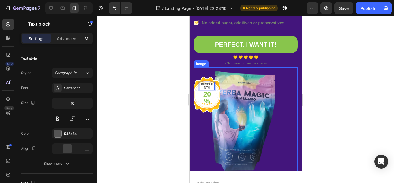
click at [235, 81] on img at bounding box center [246, 119] width 104 height 104
click at [208, 83] on p "DESCUENTO" at bounding box center [207, 86] width 14 height 7
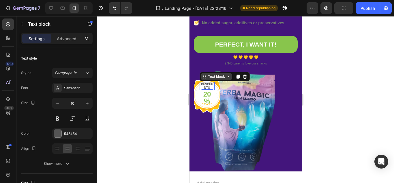
click at [228, 76] on icon at bounding box center [228, 76] width 2 height 1
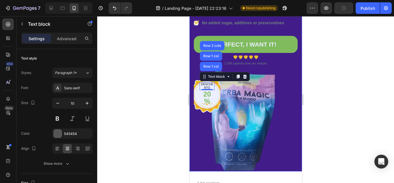
click at [240, 93] on img at bounding box center [246, 119] width 104 height 104
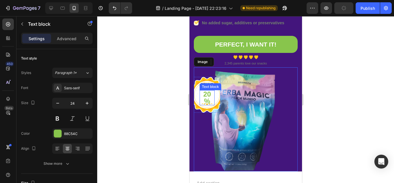
click at [211, 83] on div "Text block" at bounding box center [210, 86] width 22 height 7
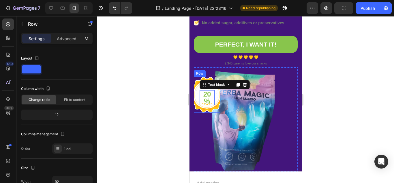
click at [217, 88] on div "DESCUENTO Text block 20% Text block 0 Row" at bounding box center [207, 95] width 27 height 36
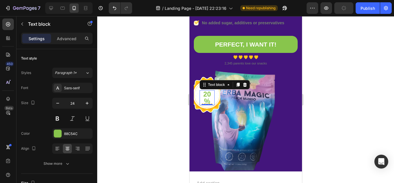
click at [205, 92] on p "20%" at bounding box center [207, 98] width 14 height 14
click at [277, 124] on img at bounding box center [246, 119] width 104 height 104
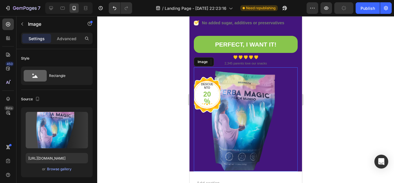
click at [207, 89] on p "DESCUENTO" at bounding box center [207, 86] width 14 height 7
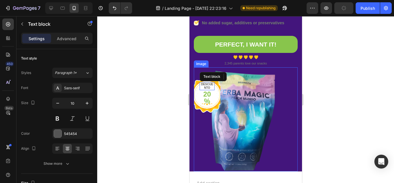
scroll to position [179, 0]
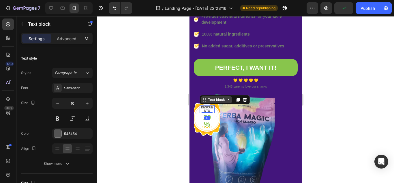
click at [205, 97] on icon at bounding box center [204, 99] width 5 height 5
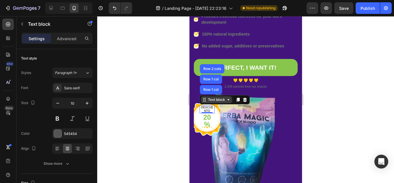
click at [204, 97] on icon at bounding box center [204, 99] width 5 height 5
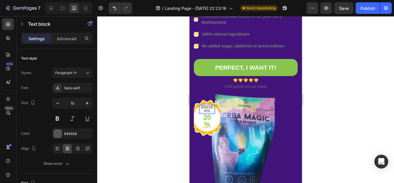
click at [210, 106] on p "DESCUENTO" at bounding box center [207, 109] width 14 height 7
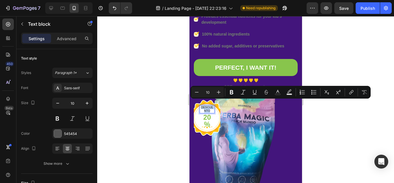
drag, startPoint x: 210, startPoint y: 105, endPoint x: 201, endPoint y: 103, distance: 8.3
click at [201, 106] on p "DESCUENTO" at bounding box center [207, 109] width 14 height 7
click at [197, 94] on icon "Editor contextual toolbar" at bounding box center [197, 92] width 6 height 6
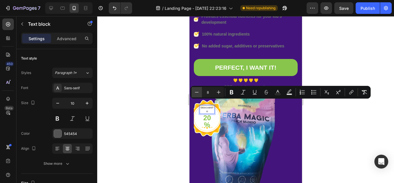
type input "7"
click at [234, 92] on icon "Editor contextual toolbar" at bounding box center [232, 92] width 6 height 6
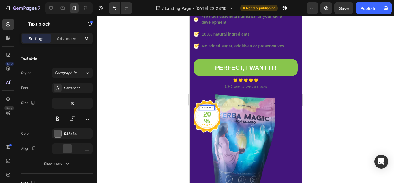
click at [207, 107] on strong "DESCUENTO" at bounding box center [207, 108] width 13 height 2
click at [208, 107] on strong "DESCUENTO" at bounding box center [207, 108] width 13 height 2
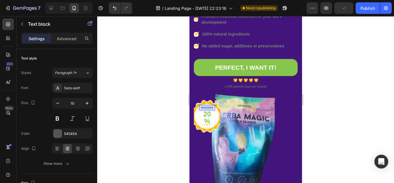
click at [208, 107] on strong "DESCUENTO" at bounding box center [207, 108] width 13 height 2
click at [206, 107] on strong "DESCUENTO" at bounding box center [207, 108] width 13 height 2
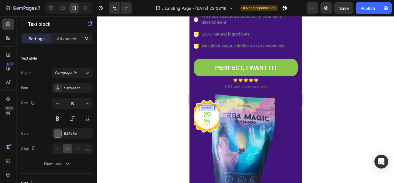
click at [206, 107] on strong "DESCUENTO" at bounding box center [207, 108] width 13 height 2
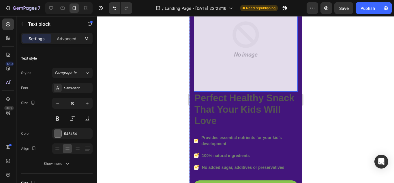
scroll to position [0, 0]
